Goal: Check status

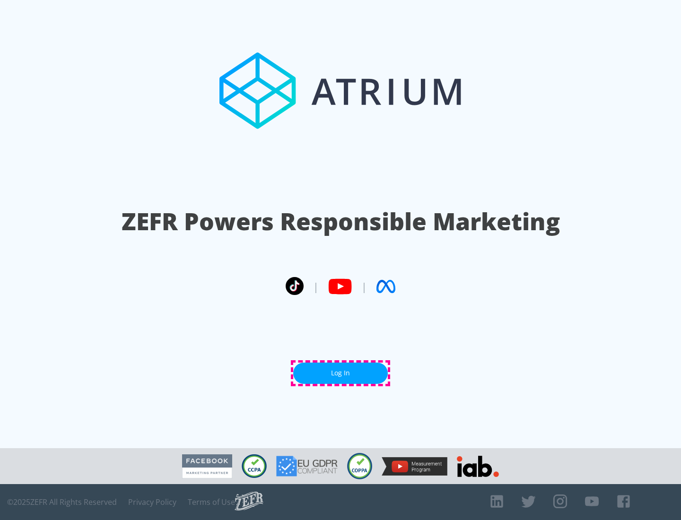
click at [340, 373] on link "Log In" at bounding box center [340, 373] width 95 height 21
